Goal: Task Accomplishment & Management: Manage account settings

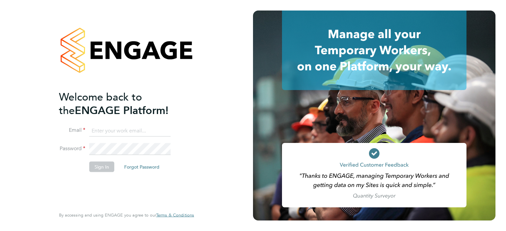
type input "michael.leslie@hmsworks.co.uk"
click at [100, 166] on button "Sign In" at bounding box center [101, 167] width 25 height 11
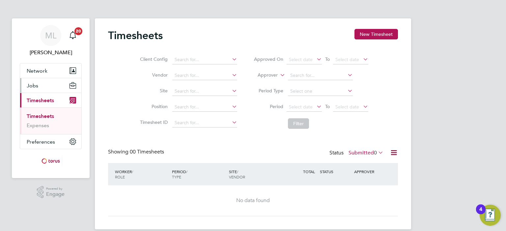
click at [30, 88] on span "Jobs" at bounding box center [33, 86] width 12 height 6
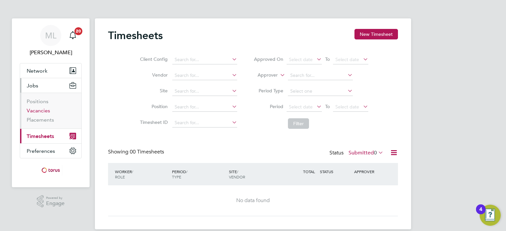
click at [37, 112] on link "Vacancies" at bounding box center [38, 111] width 23 height 6
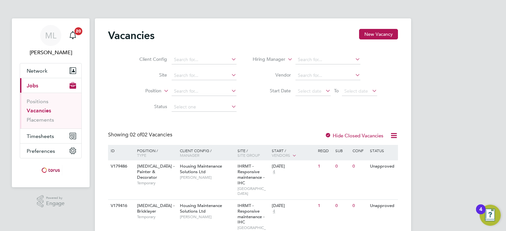
scroll to position [21, 0]
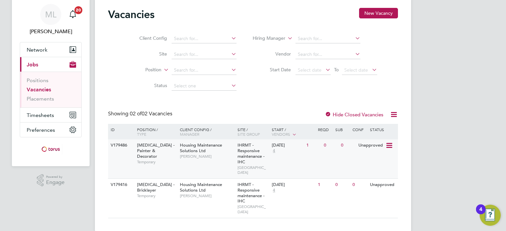
click at [379, 145] on div "Unapproved" at bounding box center [371, 146] width 29 height 12
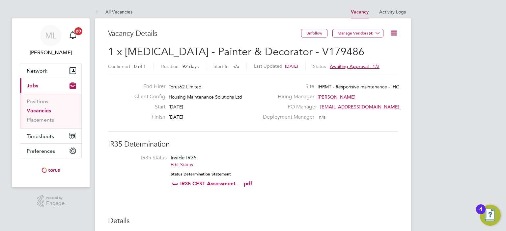
click at [367, 66] on span "Awaiting approval - 1/3" at bounding box center [355, 67] width 50 height 6
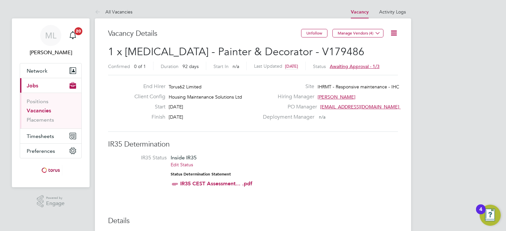
click at [48, 112] on link "Vacancies" at bounding box center [39, 111] width 24 height 6
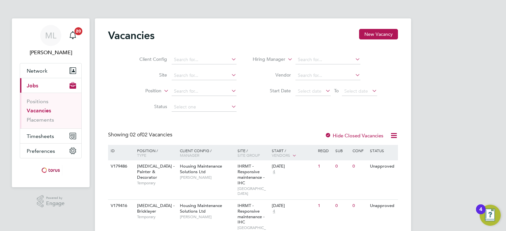
scroll to position [21, 0]
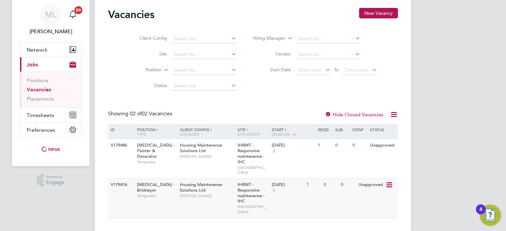
click at [309, 179] on div "1" at bounding box center [313, 185] width 17 height 12
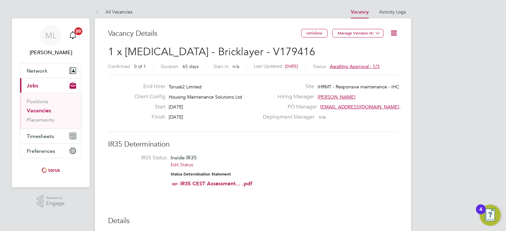
click at [349, 64] on span "Awaiting approval - 1/3" at bounding box center [355, 67] width 50 height 6
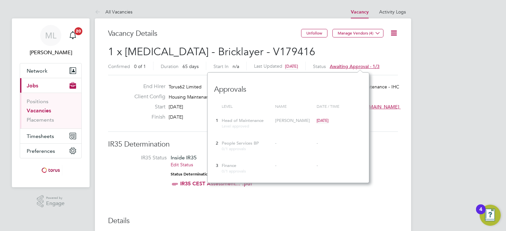
scroll to position [6, 50]
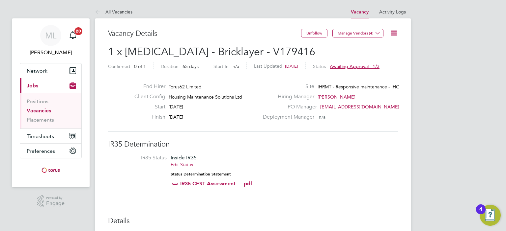
click at [32, 110] on link "Vacancies" at bounding box center [39, 111] width 24 height 6
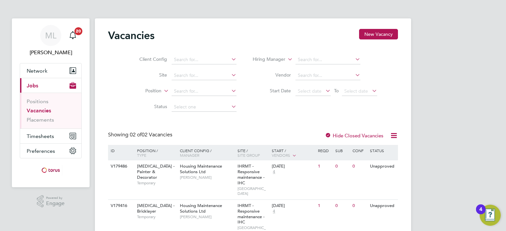
scroll to position [21, 0]
